Goal: Information Seeking & Learning: Check status

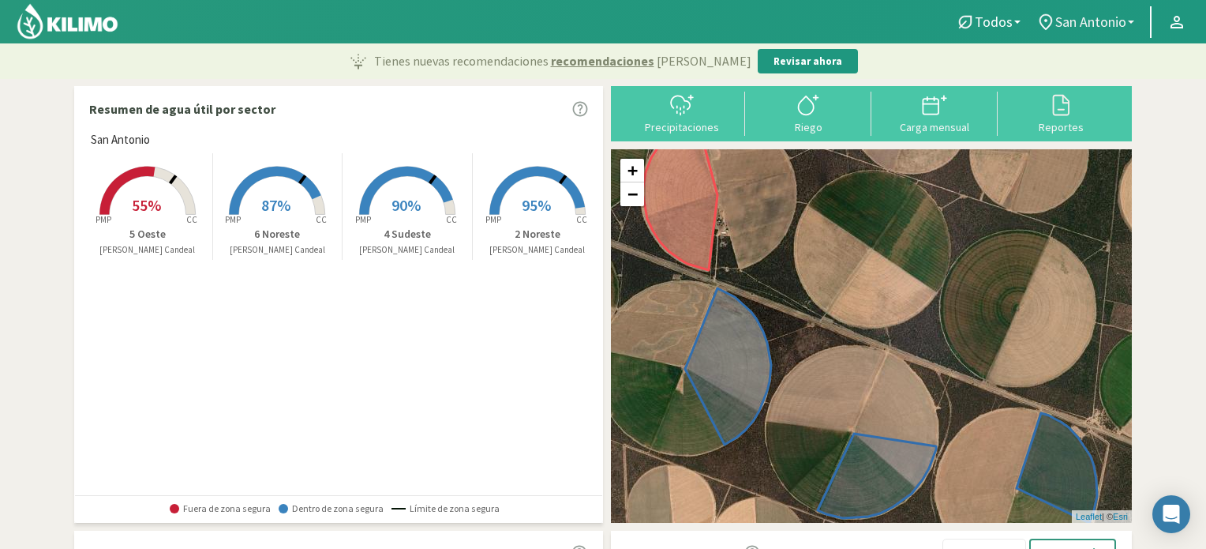
click at [1076, 24] on span "San Antonio" at bounding box center [1091, 21] width 71 height 17
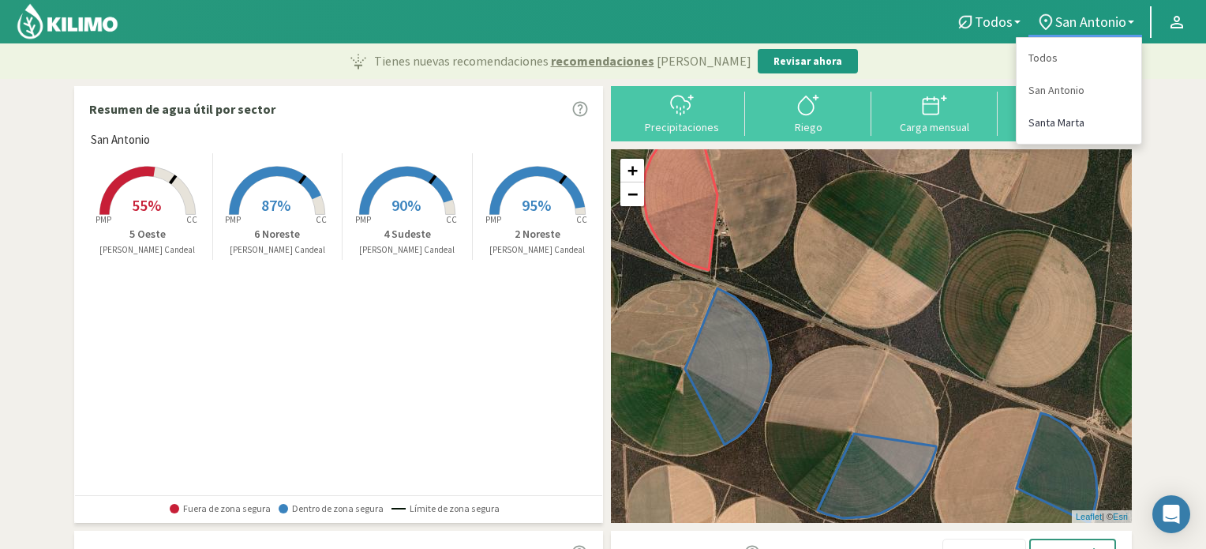
click at [1050, 128] on link "Santa Marta" at bounding box center [1079, 123] width 125 height 32
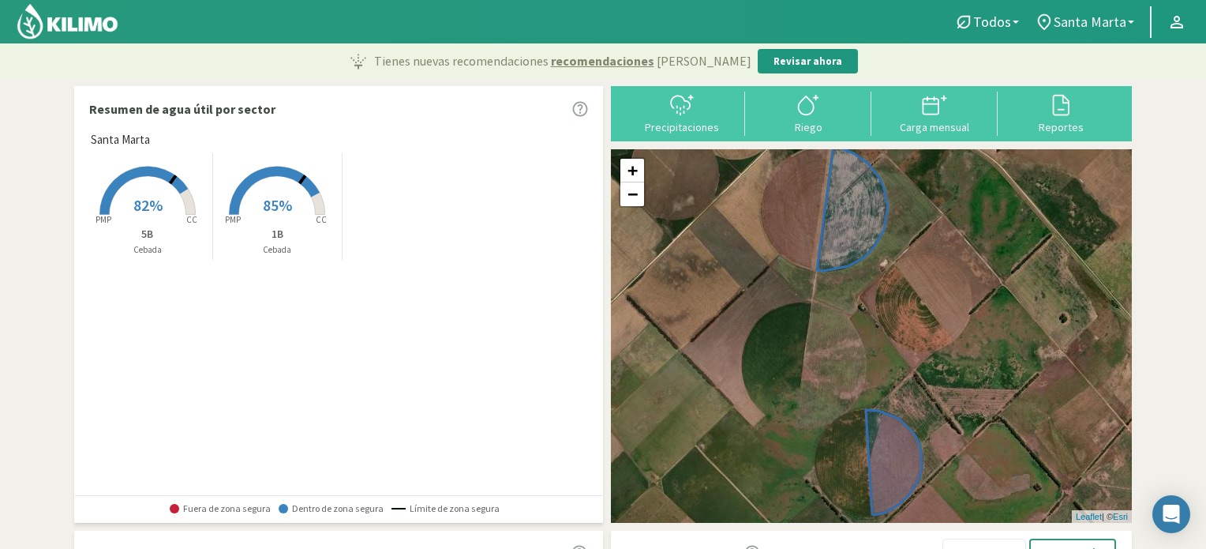
click at [1061, 15] on span "Santa Marta" at bounding box center [1090, 21] width 73 height 17
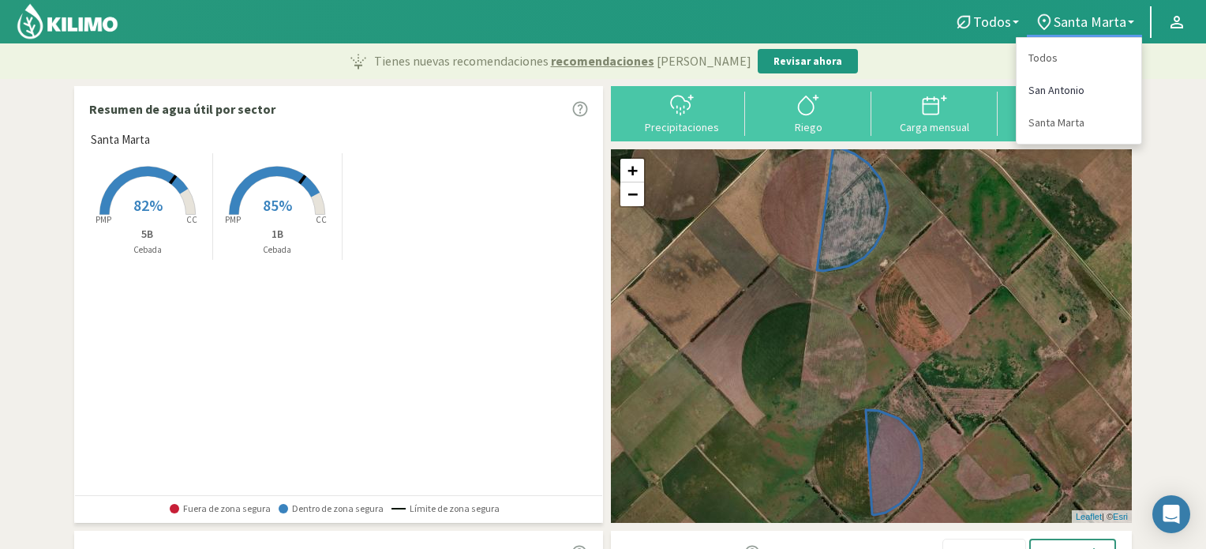
click at [1063, 88] on link "San Antonio" at bounding box center [1079, 90] width 125 height 32
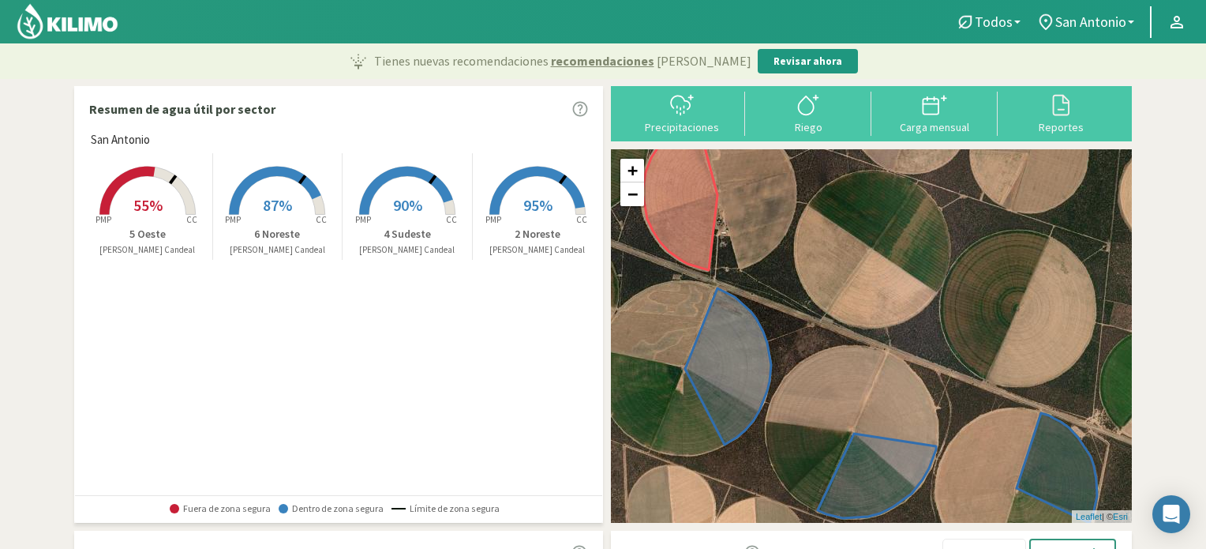
click at [283, 189] on rect at bounding box center [277, 216] width 126 height 126
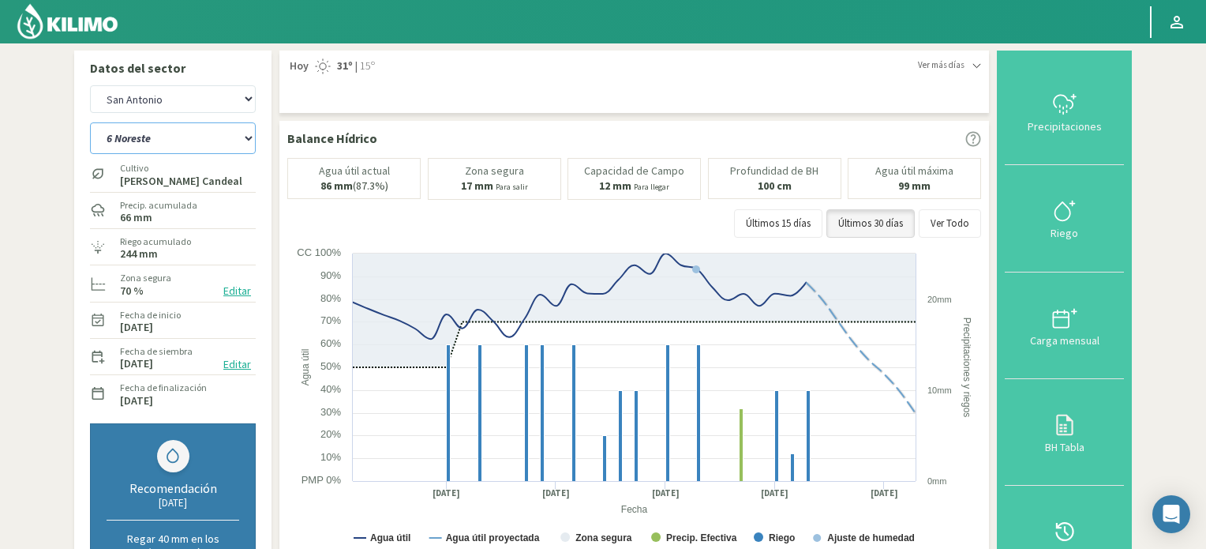
click at [224, 141] on select "2 Noreste 4 Sudeste 5 Oeste 6 Noreste" at bounding box center [173, 138] width 166 height 32
select select "2: Object"
click at [90, 122] on select "2 Noreste 4 Sudeste 5 Oeste 6 Noreste" at bounding box center [173, 138] width 166 height 32
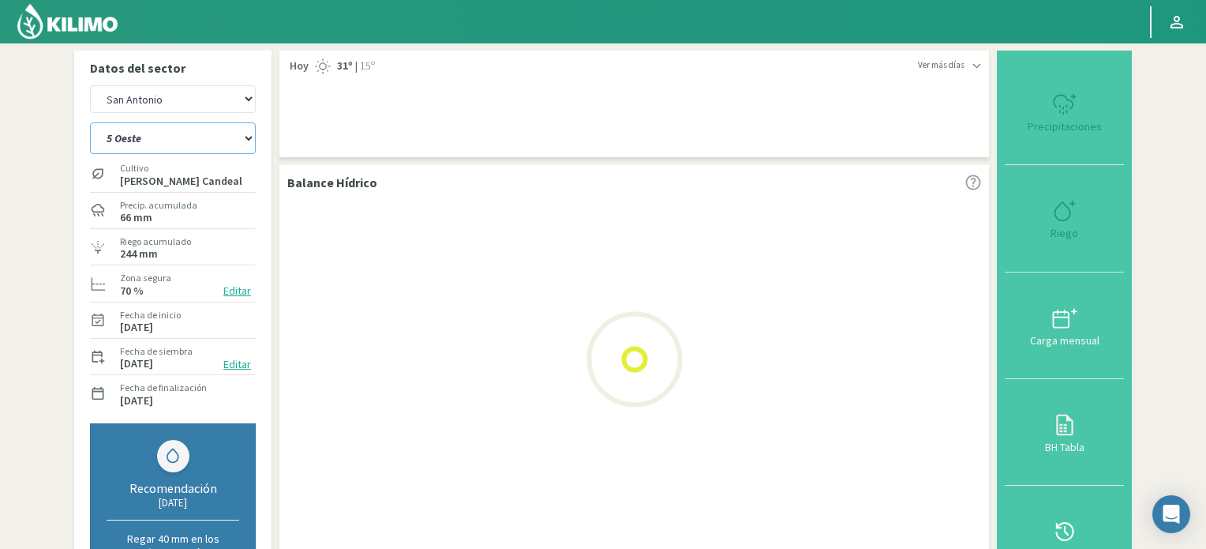
select select "2: Object"
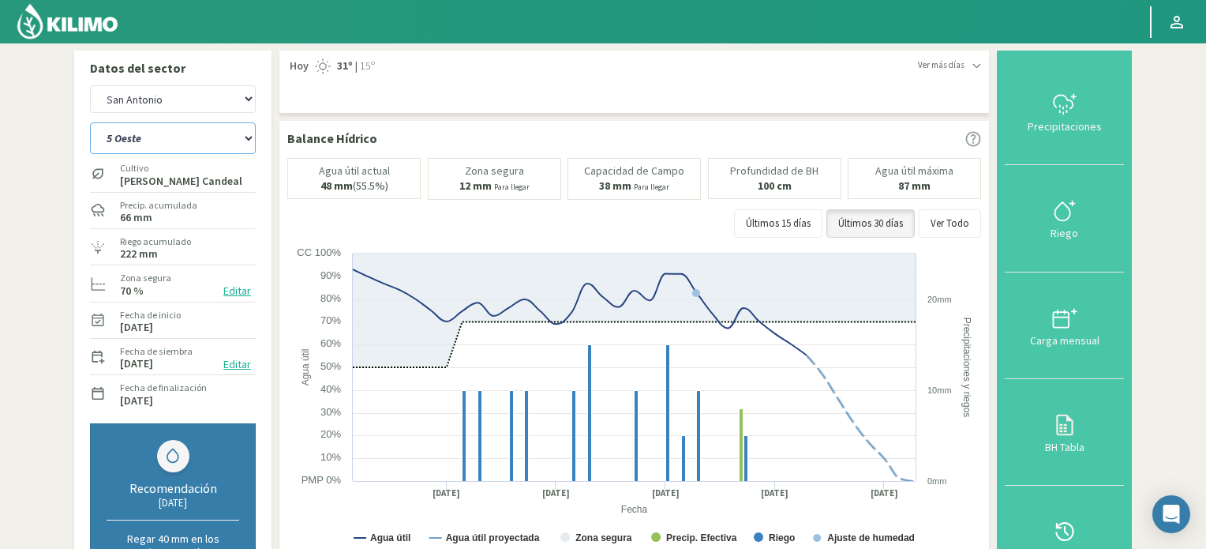
click at [224, 146] on select "2 Noreste 4 Sudeste 5 Oeste 6 Noreste" at bounding box center [173, 138] width 166 height 32
select select "5: Object"
click at [90, 122] on select "2 Noreste 4 Sudeste 5 Oeste 6 Noreste" at bounding box center [173, 138] width 166 height 32
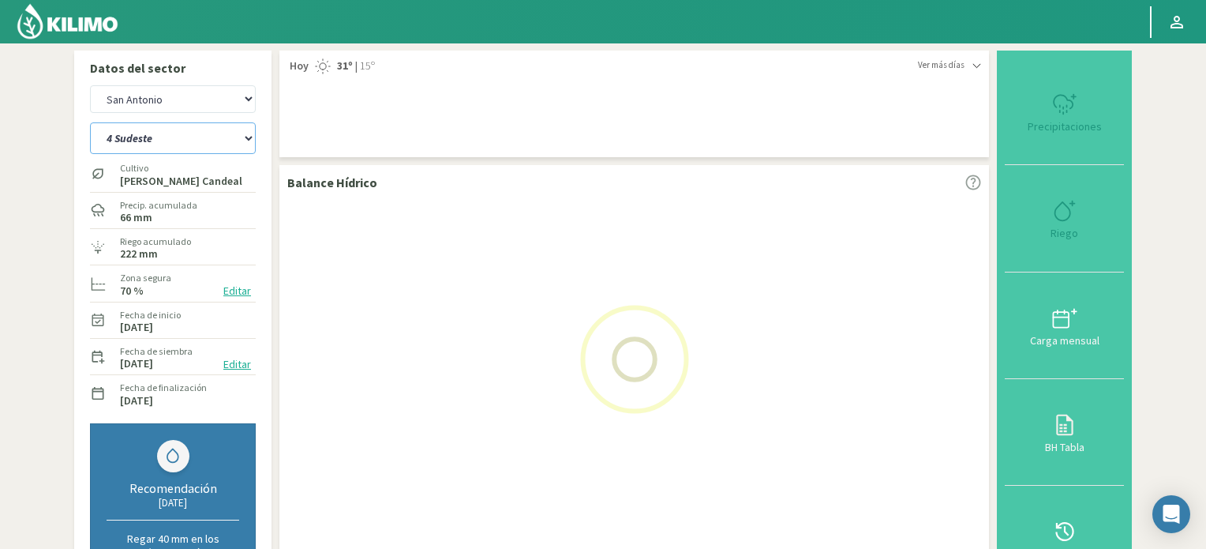
select select "4: Object"
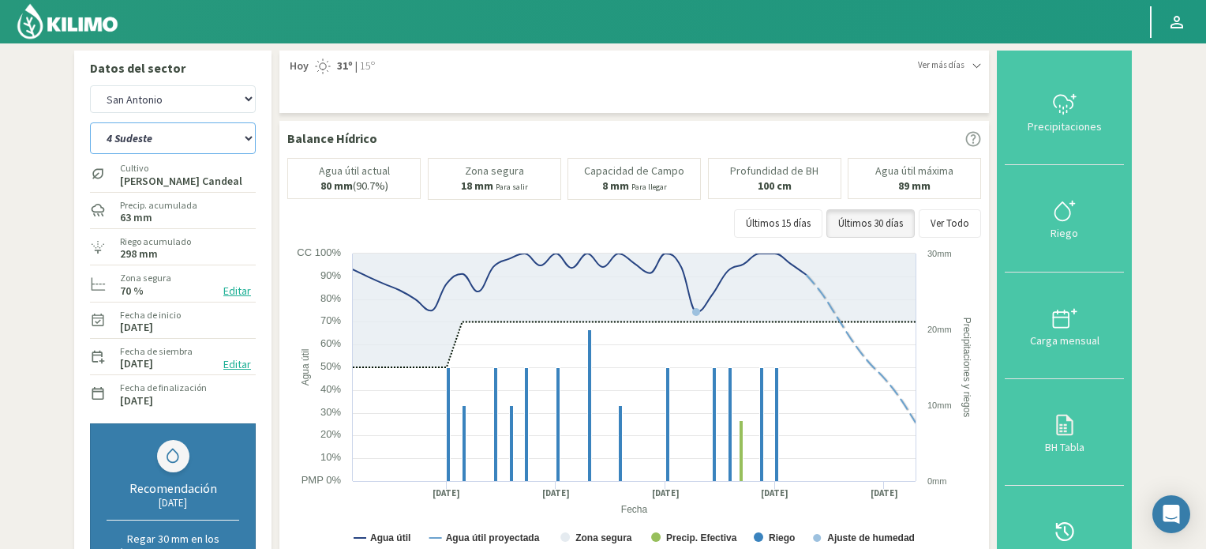
click at [237, 144] on select "2 Noreste 4 Sudeste 5 Oeste 6 Noreste" at bounding box center [173, 138] width 166 height 32
select select "8: Object"
click at [90, 122] on select "2 Noreste 4 Sudeste 5 Oeste 6 Noreste" at bounding box center [173, 138] width 166 height 32
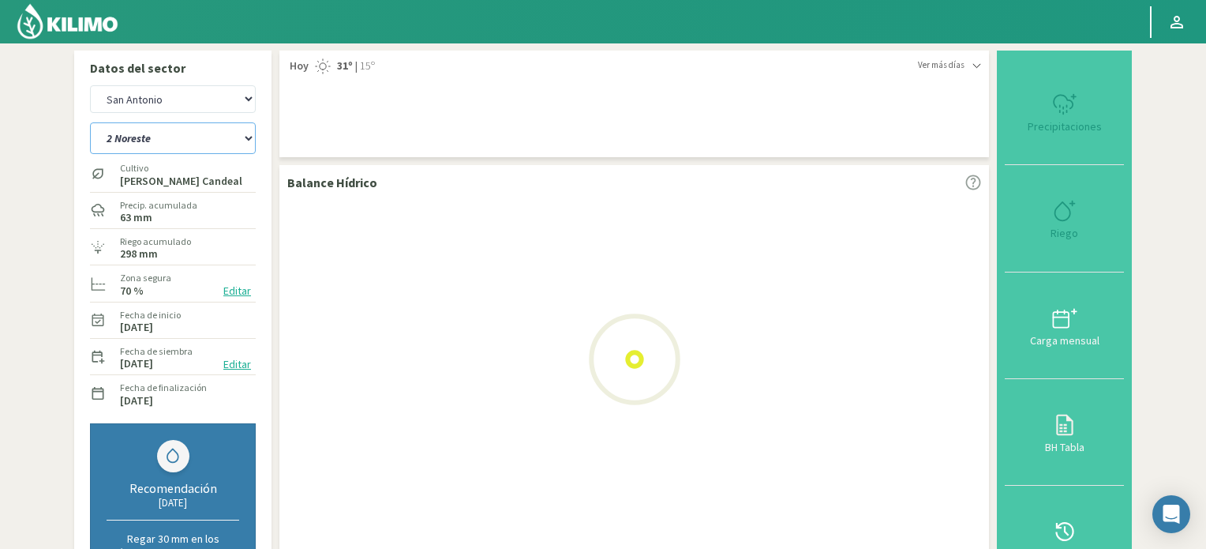
select select "6: Object"
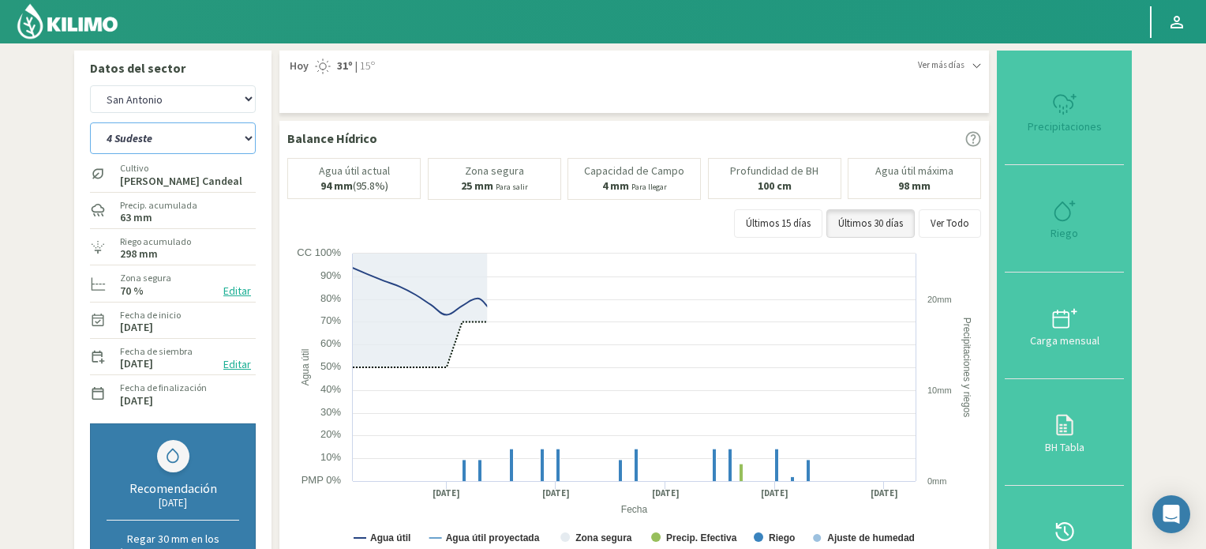
select select "12: Object"
